Goal: Find contact information: Find contact information

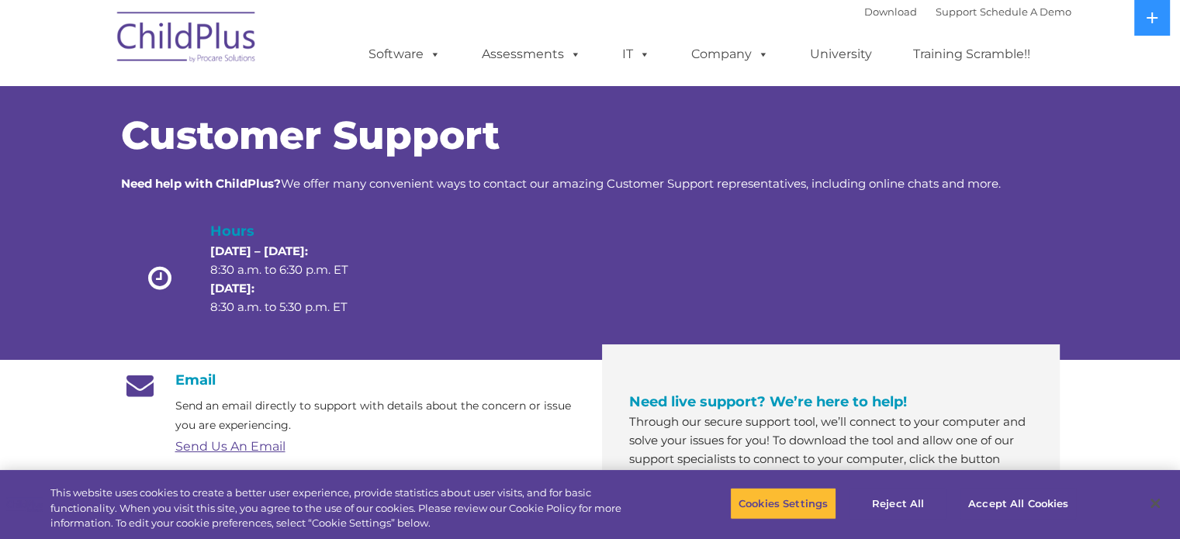
click at [261, 441] on link "Send Us An Email" at bounding box center [230, 446] width 110 height 15
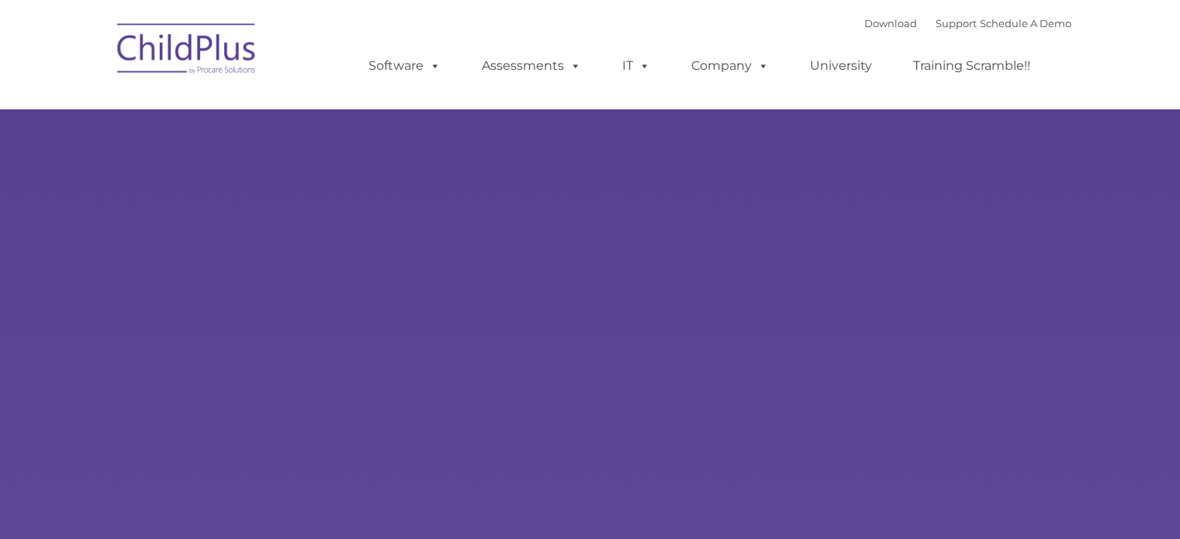
type input ""
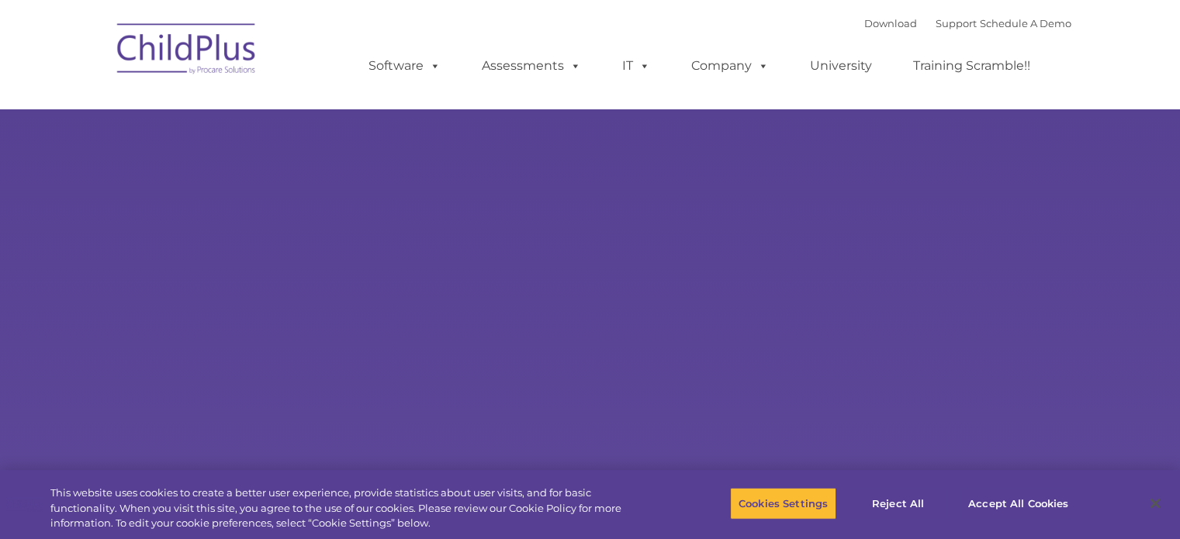
select select "MEDIUM"
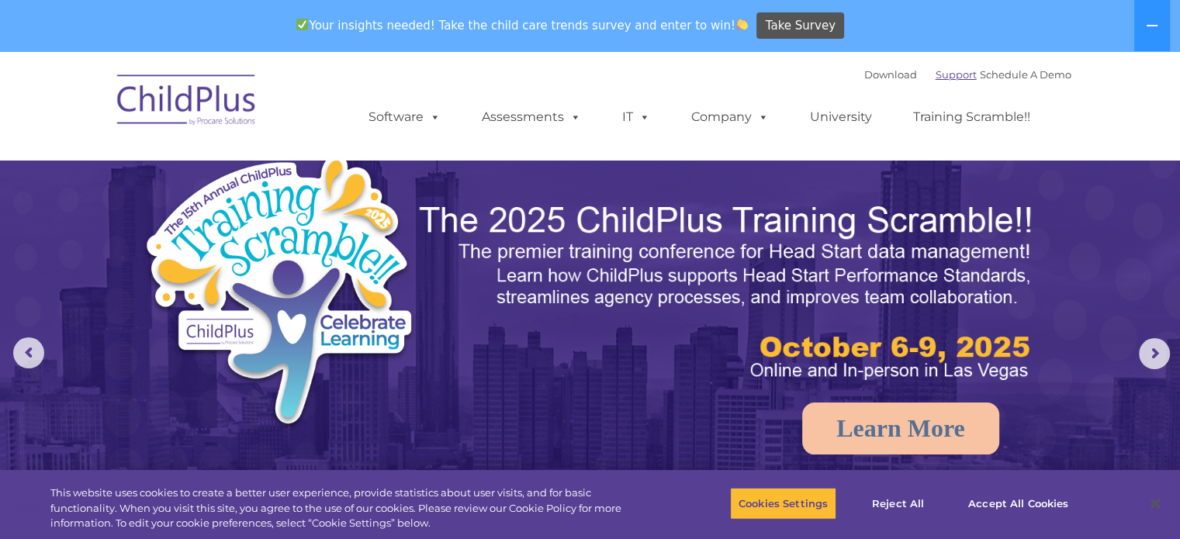
click at [937, 76] on link "Support" at bounding box center [955, 74] width 41 height 12
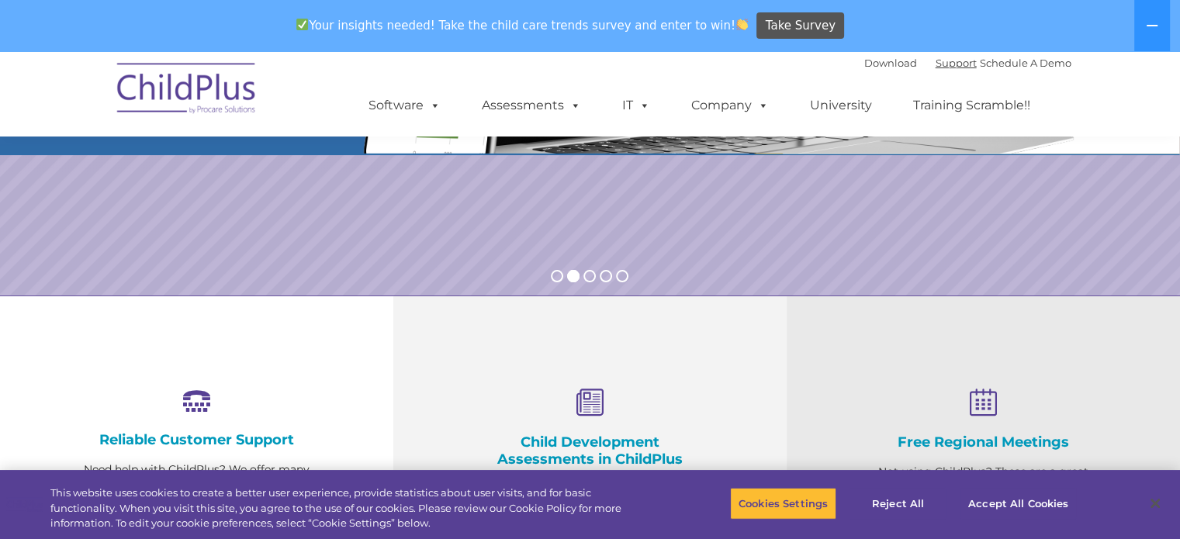
scroll to position [394, 0]
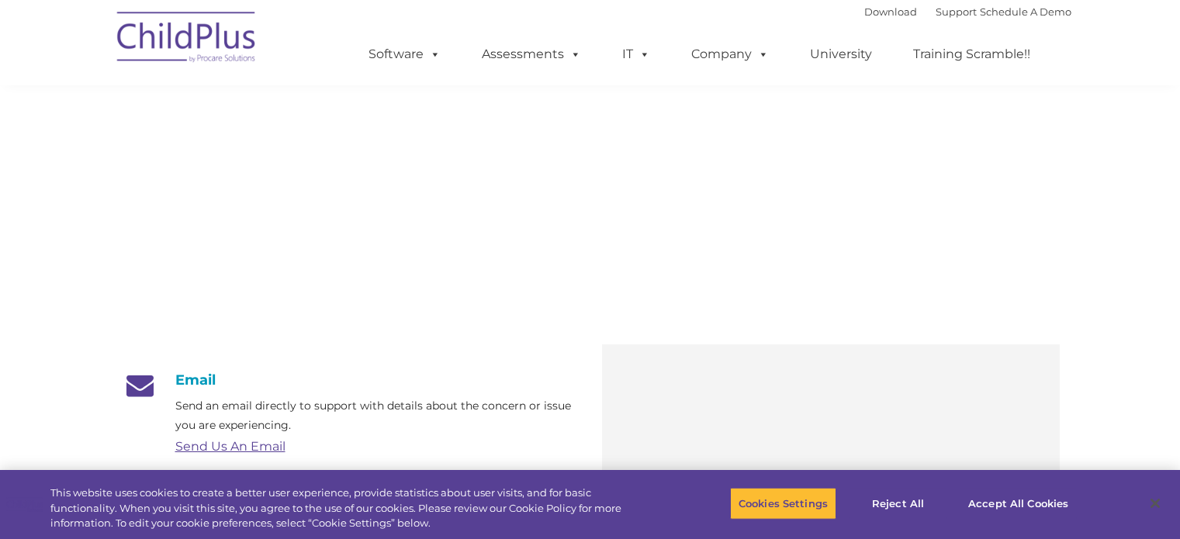
scroll to position [62, 0]
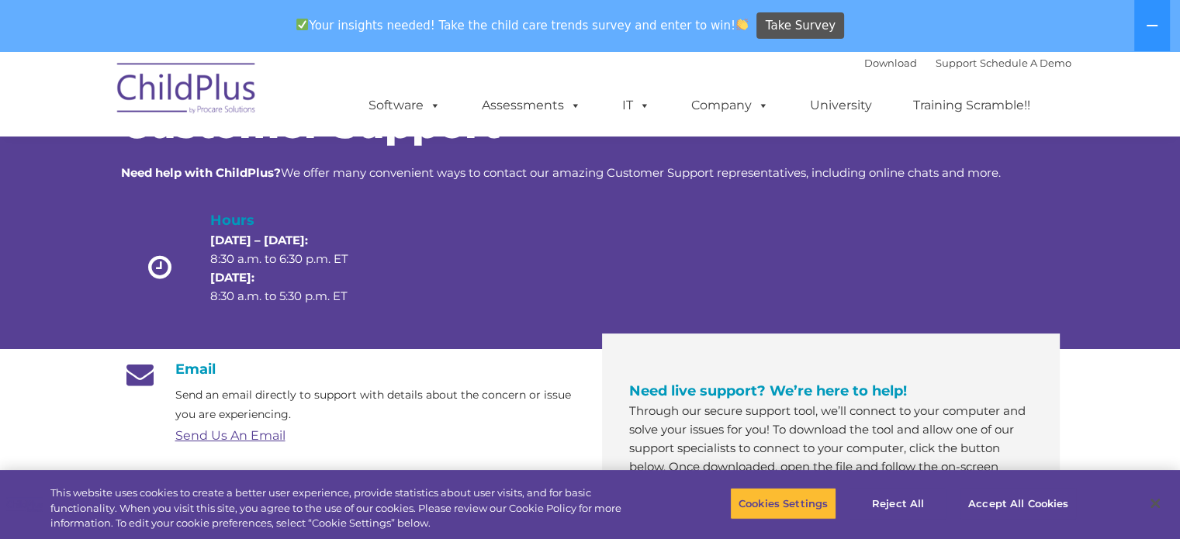
click at [248, 434] on link "Send Us An Email" at bounding box center [230, 435] width 110 height 15
